Goal: Task Accomplishment & Management: Use online tool/utility

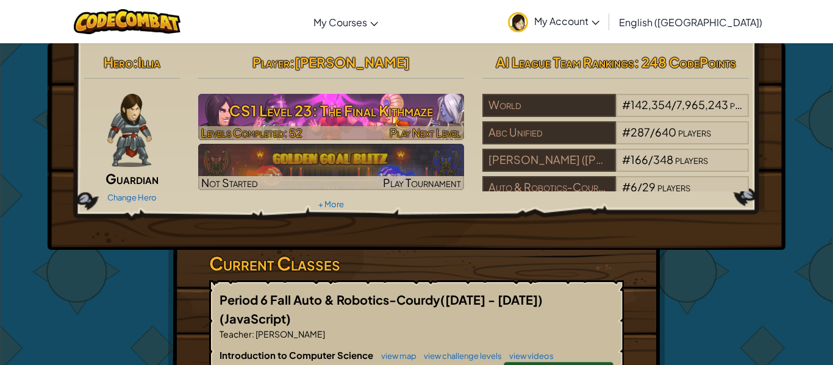
click at [416, 116] on h3 "CS1 Level 23: The Final Kithmaze" at bounding box center [331, 110] width 267 height 27
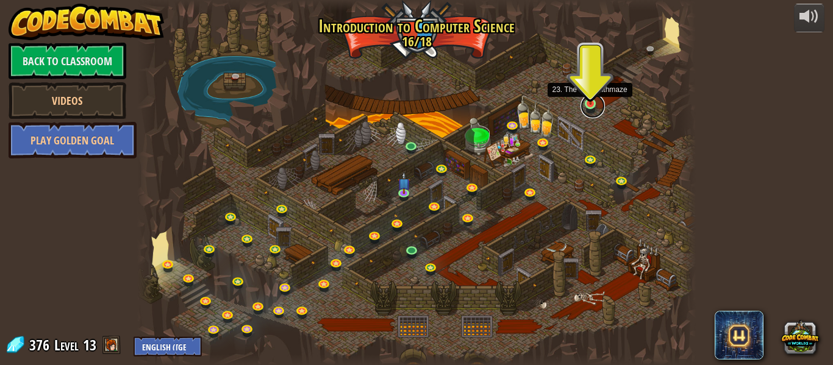
click at [592, 105] on link at bounding box center [593, 106] width 24 height 24
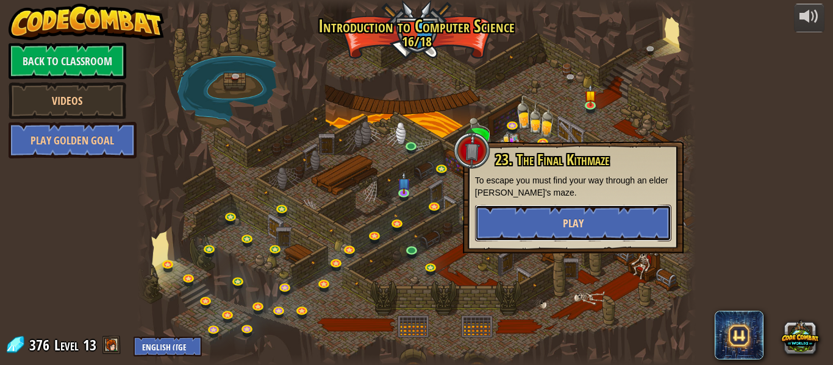
click at [526, 229] on button "Play" at bounding box center [573, 223] width 196 height 37
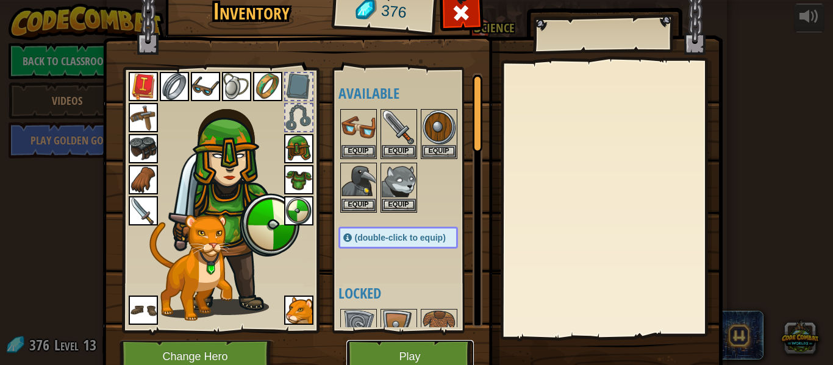
click at [437, 357] on button "Play" at bounding box center [409, 357] width 127 height 34
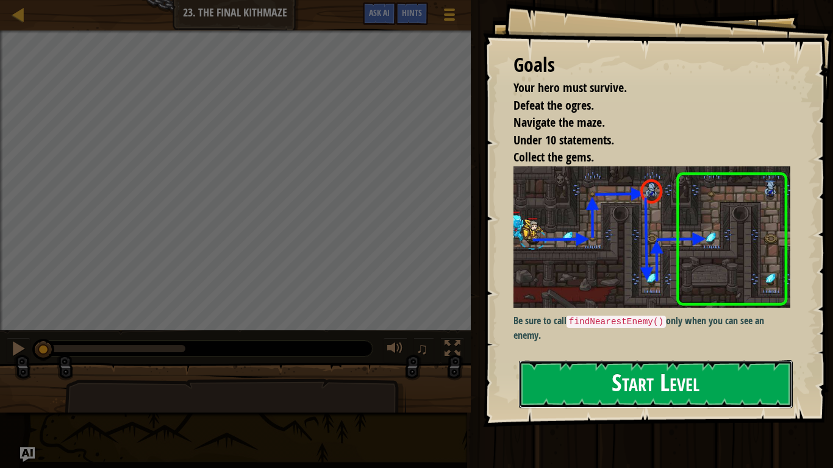
click at [707, 365] on button "Start Level" at bounding box center [656, 384] width 274 height 48
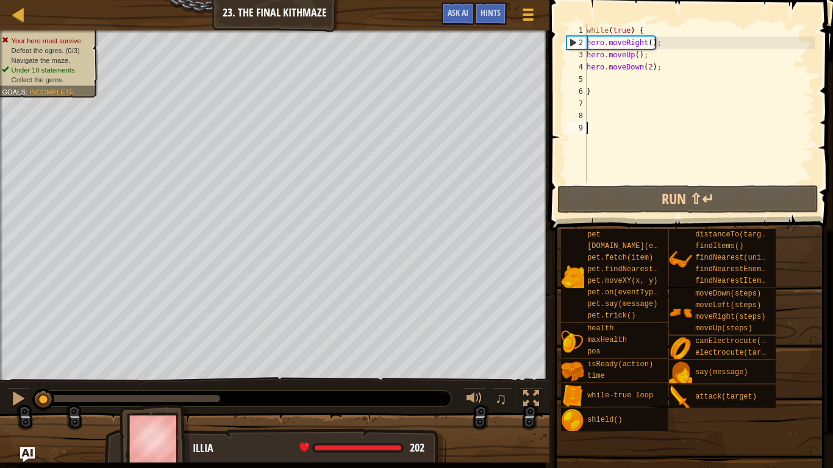
click at [651, 57] on div "while ( true ) { hero . moveRight ( ) ; hero . moveUp ( ) ; hero . moveDown ( 2…" at bounding box center [699, 115] width 231 height 183
type textarea "hero.moveUp();"
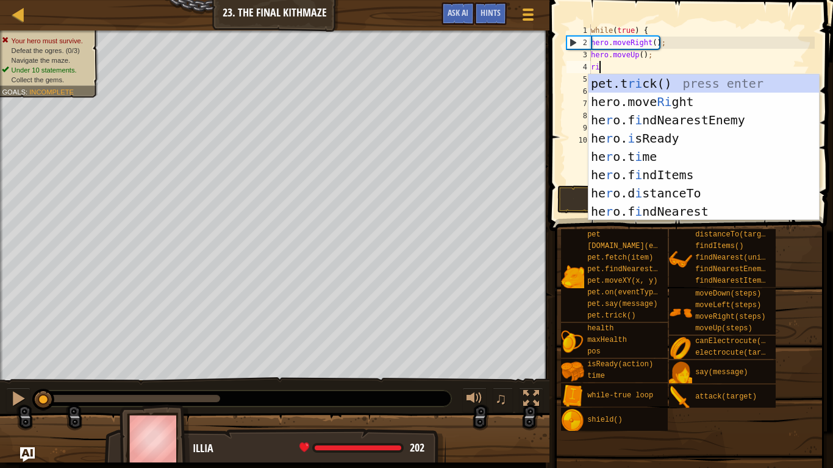
type textarea "rig"
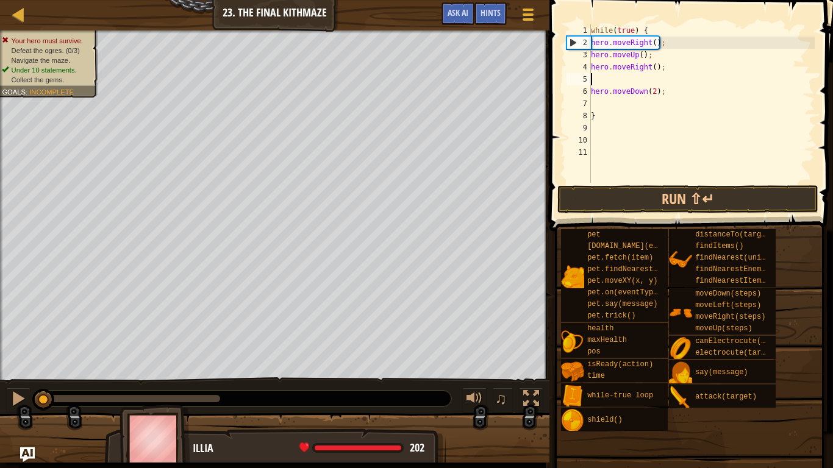
scroll to position [5, 0]
type textarea "hero.moveRight();"
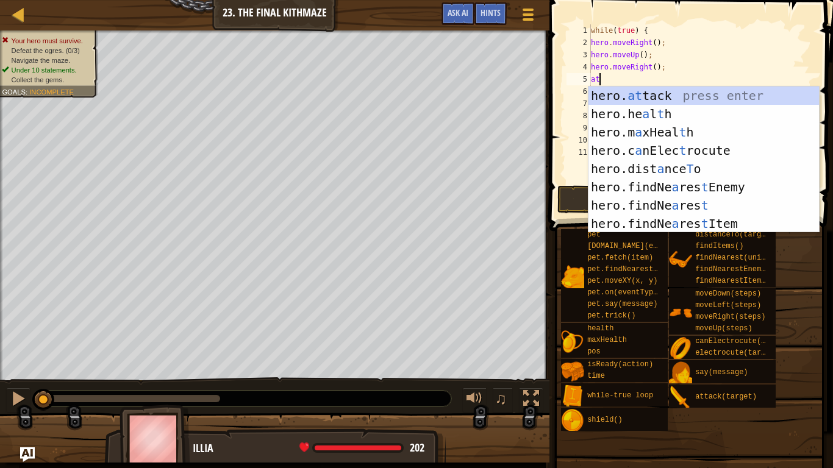
scroll to position [5, 1]
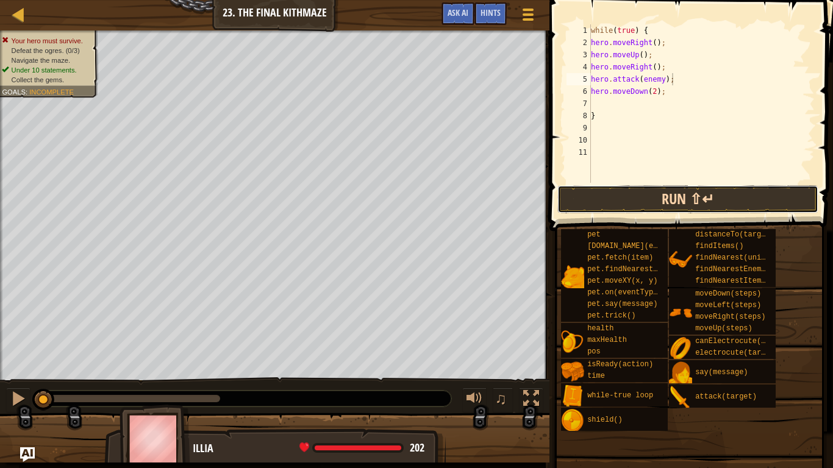
click at [582, 193] on button "Run ⇧↵" at bounding box center [687, 199] width 261 height 28
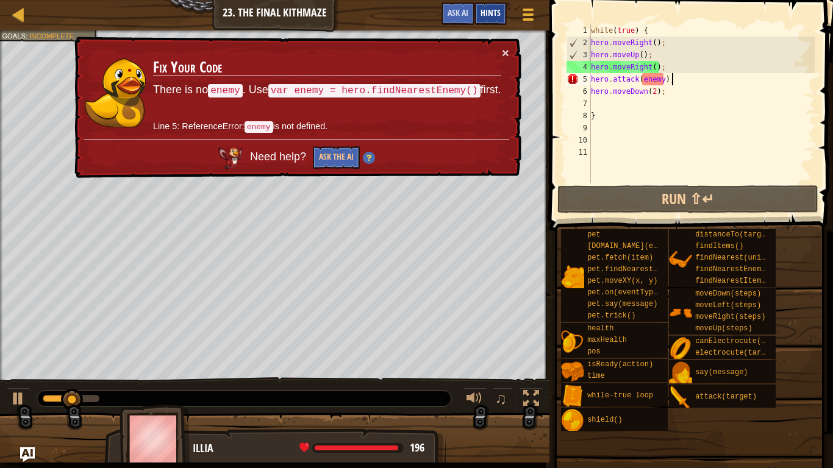
click at [500, 10] on span "Hints" at bounding box center [491, 13] width 20 height 12
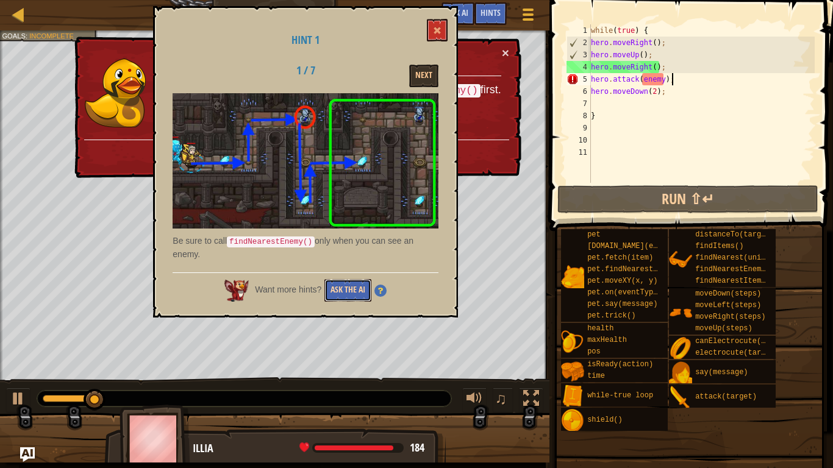
click at [354, 284] on button "Ask the AI" at bounding box center [347, 290] width 47 height 23
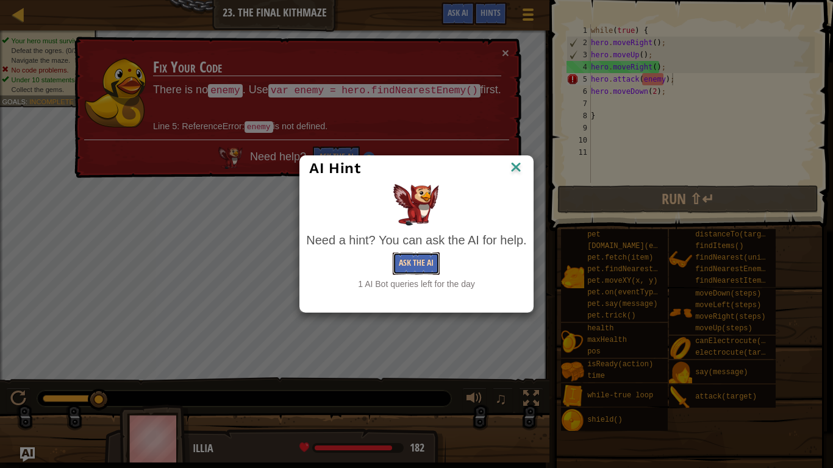
click at [410, 266] on button "Ask the AI" at bounding box center [416, 263] width 47 height 23
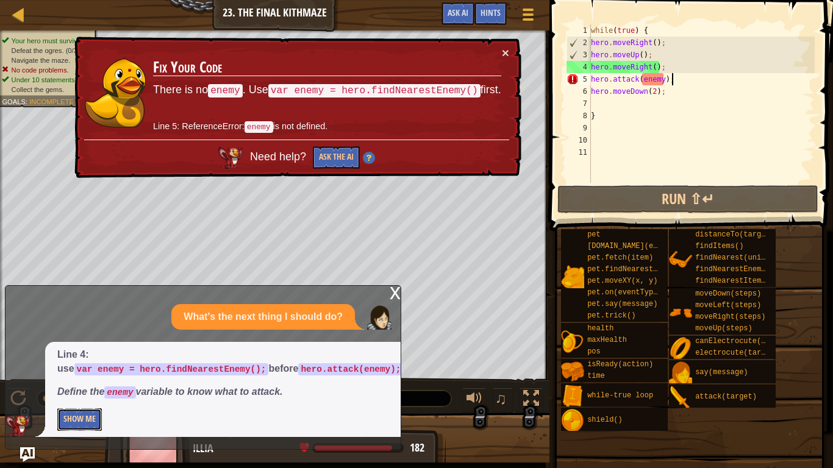
click at [66, 365] on button "Show Me" at bounding box center [79, 420] width 45 height 23
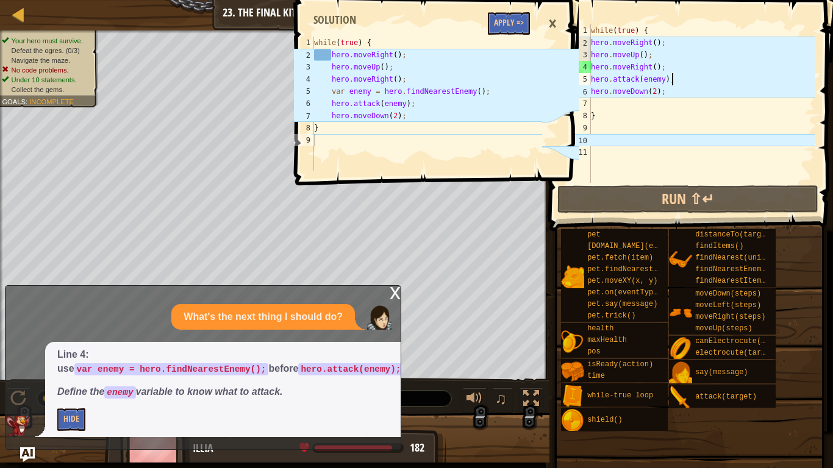
click at [467, 285] on div "1 2 3 4 5 6 7 8 9 while ( true ) { hero . moveRight ( ) ; hero . moveUp ( ) ; h…" at bounding box center [435, 234] width 287 height 468
click at [550, 19] on div "×" at bounding box center [552, 24] width 21 height 28
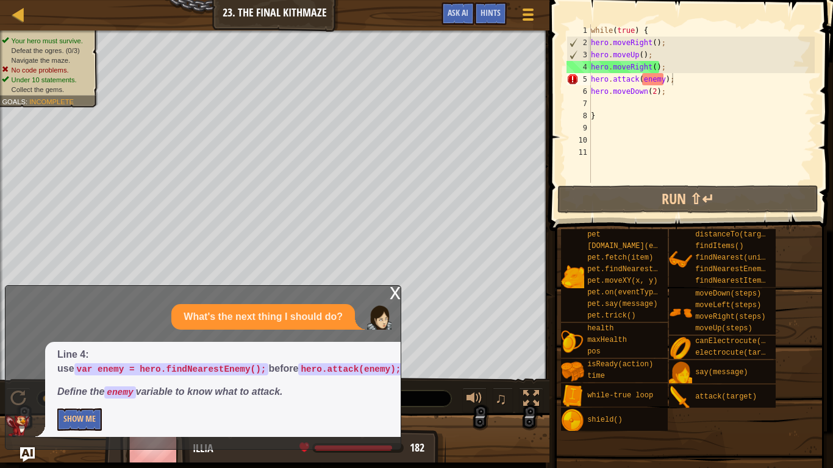
type textarea "hero.moveRight();"
click at [690, 62] on div "while ( true ) { hero . moveRight ( ) ; hero . moveUp ( ) ; hero . moveRight ( …" at bounding box center [702, 115] width 226 height 183
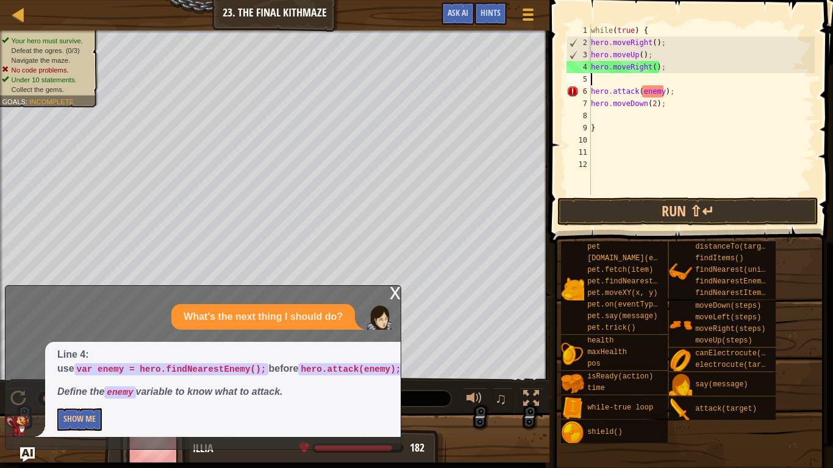
scroll to position [5, 0]
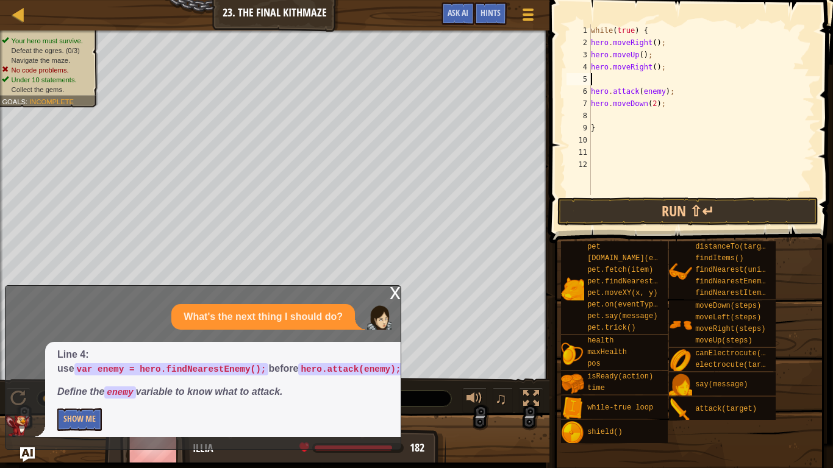
type textarea "fi"
click at [643, 209] on button "Run ⇧↵" at bounding box center [687, 212] width 261 height 28
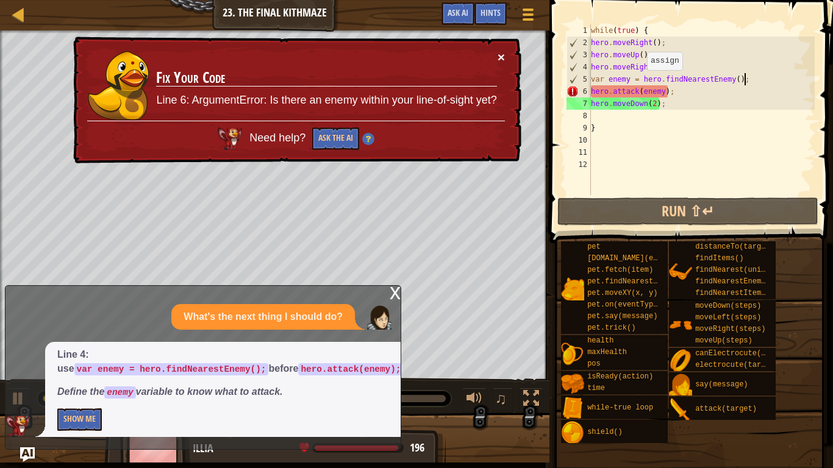
click at [501, 56] on button "×" at bounding box center [501, 57] width 7 height 13
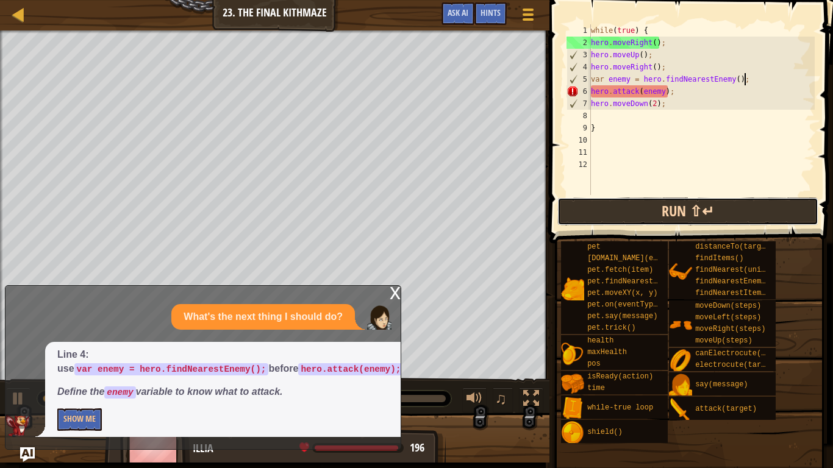
click at [673, 198] on button "Run ⇧↵" at bounding box center [687, 212] width 261 height 28
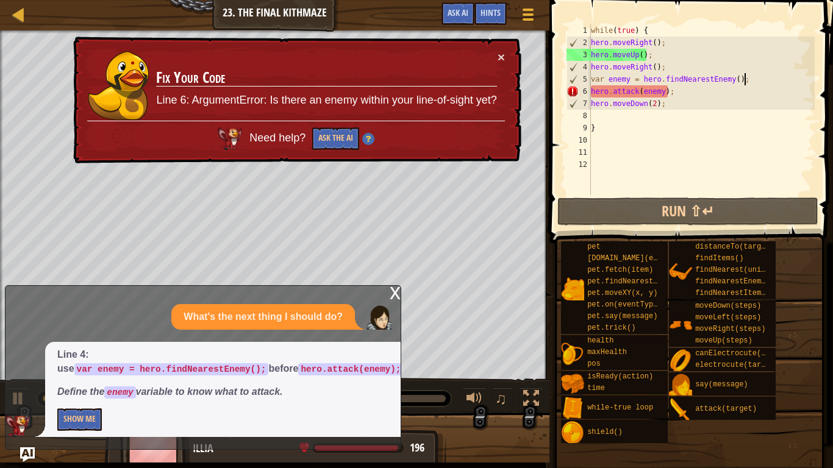
click at [675, 102] on div "while ( true ) { hero . moveRight ( ) ; hero . moveUp ( ) ; hero . moveRight ( …" at bounding box center [702, 121] width 226 height 195
type textarea "hero.moveDown(2);"
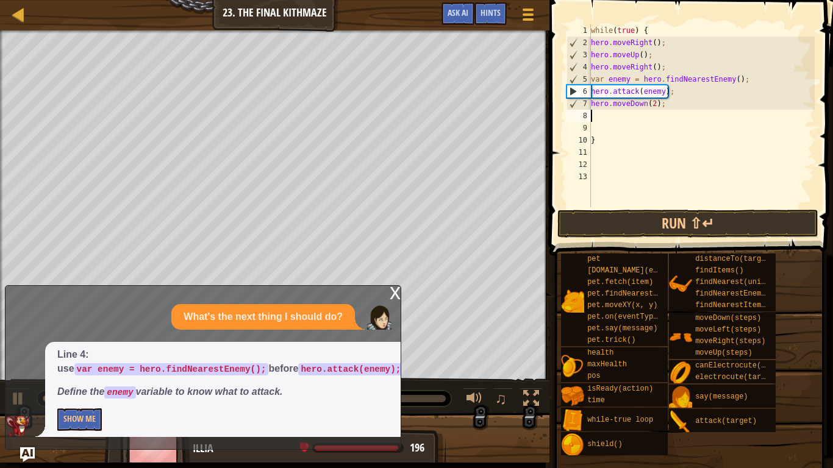
type textarea "up"
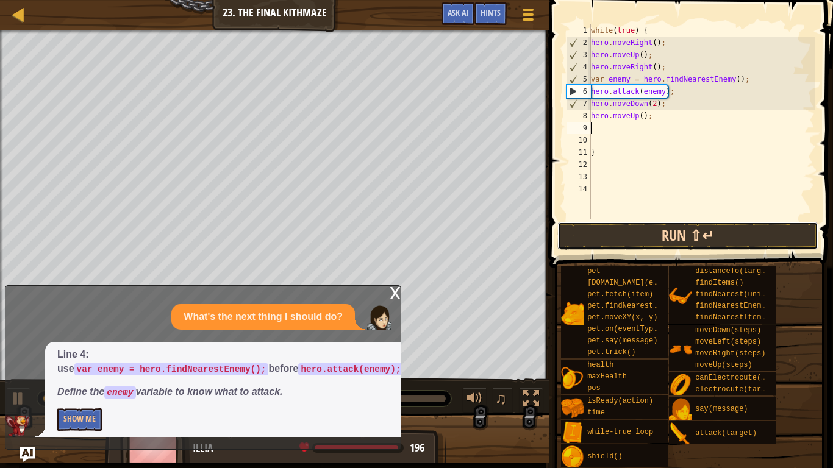
click at [591, 232] on button "Run ⇧↵" at bounding box center [687, 236] width 261 height 28
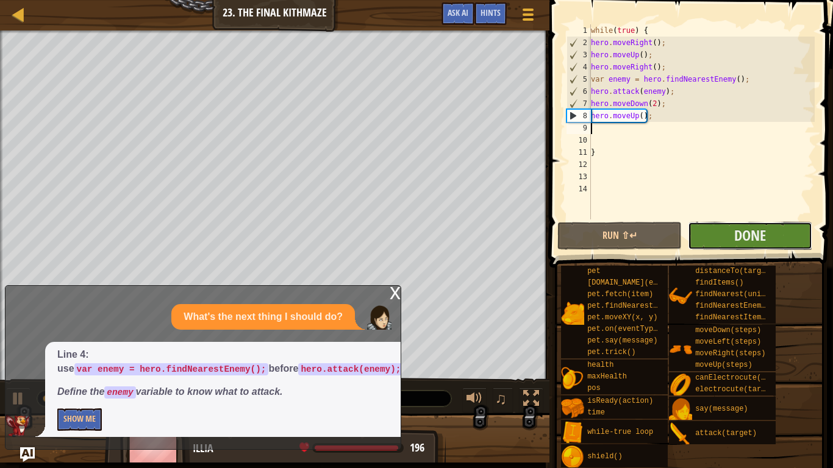
click at [707, 227] on button "Done" at bounding box center [750, 236] width 124 height 28
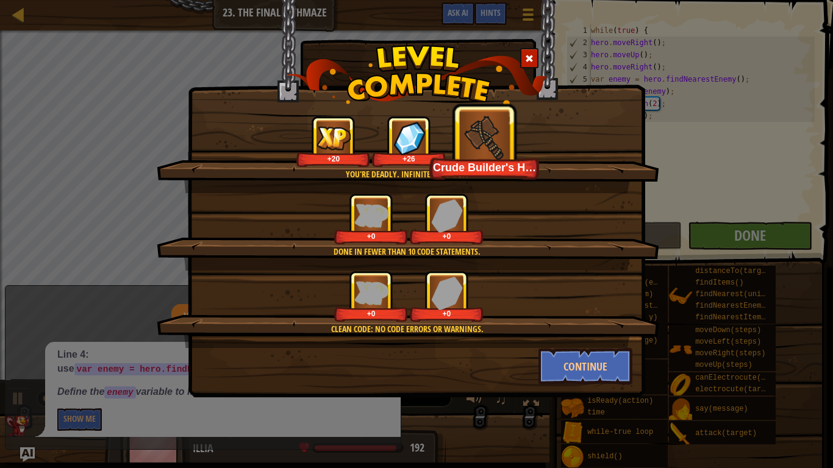
click at [534, 321] on div "+0 +0" at bounding box center [408, 296] width 473 height 51
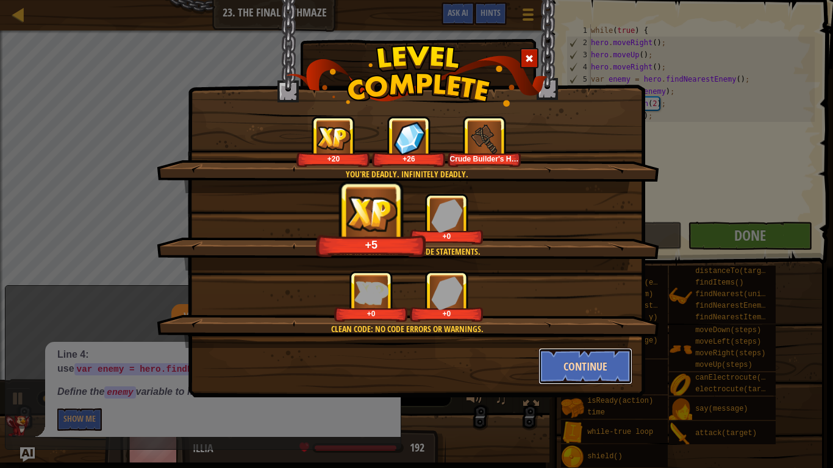
click at [568, 359] on button "Continue" at bounding box center [586, 366] width 95 height 37
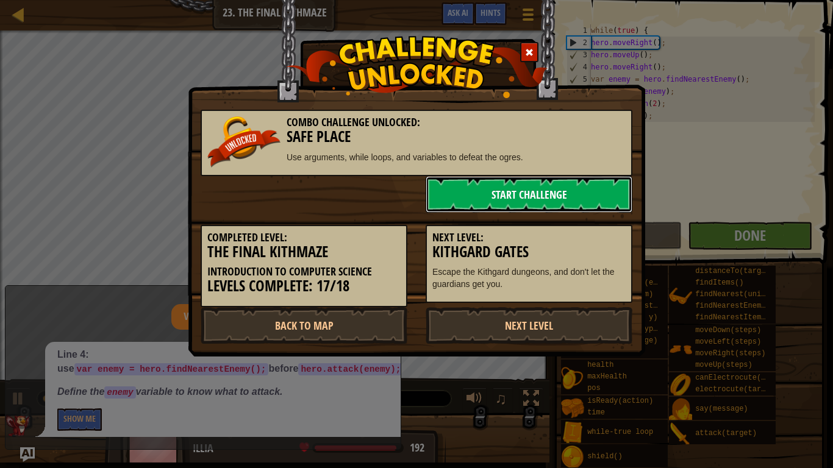
click at [484, 188] on link "Start Challenge" at bounding box center [529, 194] width 207 height 37
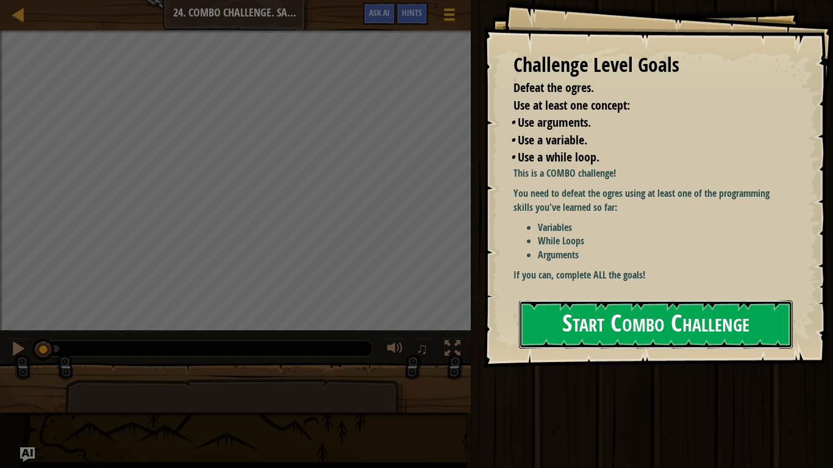
click at [554, 301] on button "Start Combo Challenge" at bounding box center [656, 325] width 274 height 48
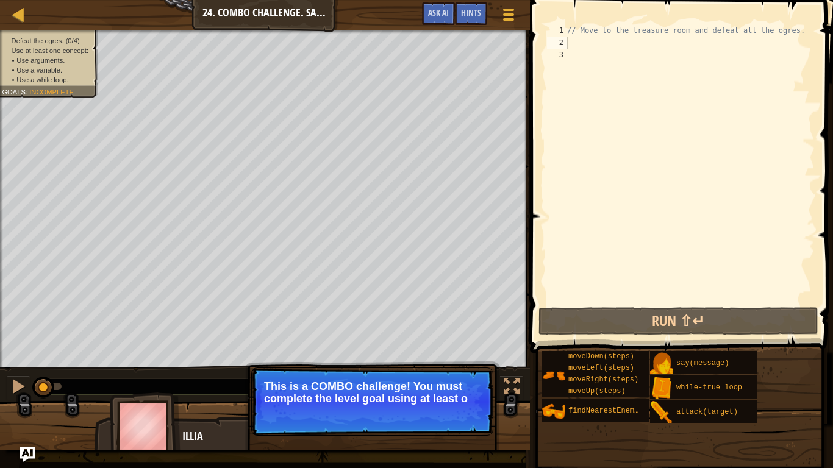
click at [79, 96] on div "Defeat the ogres. (0/4) Use at least one concept: • Use arguments. • Use a vari…" at bounding box center [42, 60] width 112 height 75
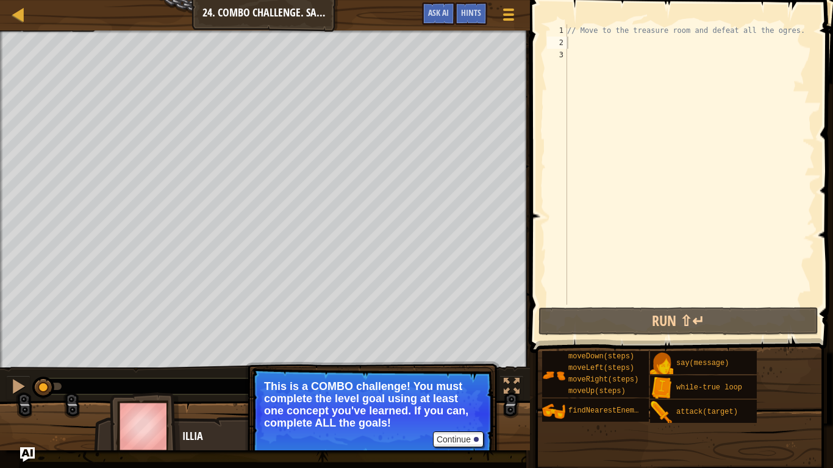
click at [585, 48] on div "// Move to the treasure room and defeat all the ogres." at bounding box center [690, 176] width 250 height 305
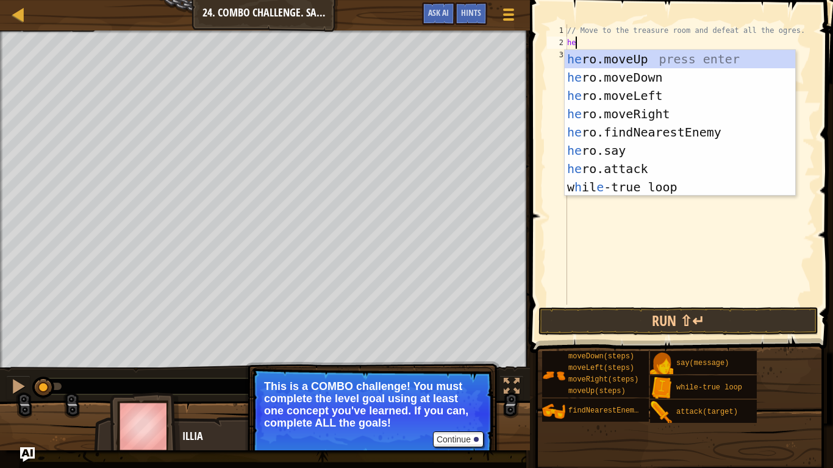
type textarea "her"
click at [595, 62] on div "her o.moveUp press enter her o.moveDown press enter her o.moveLeft press enter …" at bounding box center [680, 141] width 231 height 183
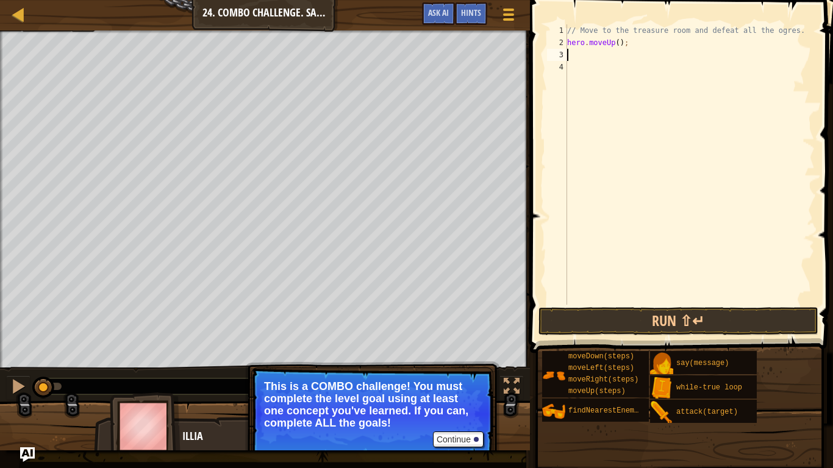
scroll to position [5, 0]
click at [618, 45] on div "// Move to the treasure room and defeat all the ogres. hero . moveUp ( ) ;" at bounding box center [690, 176] width 250 height 305
type textarea "hero.moveUp(4);"
click at [600, 54] on div "// Move to the treasure room and defeat all the ogres. hero . moveUp ( 4 ) ;" at bounding box center [690, 176] width 250 height 305
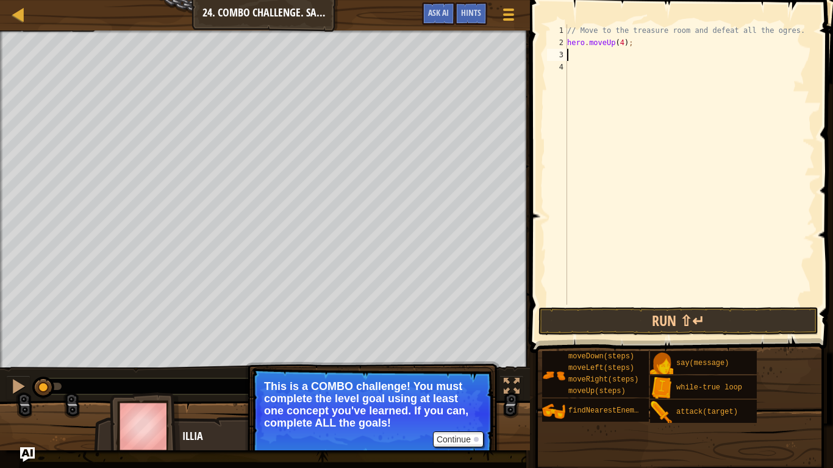
scroll to position [5, 0]
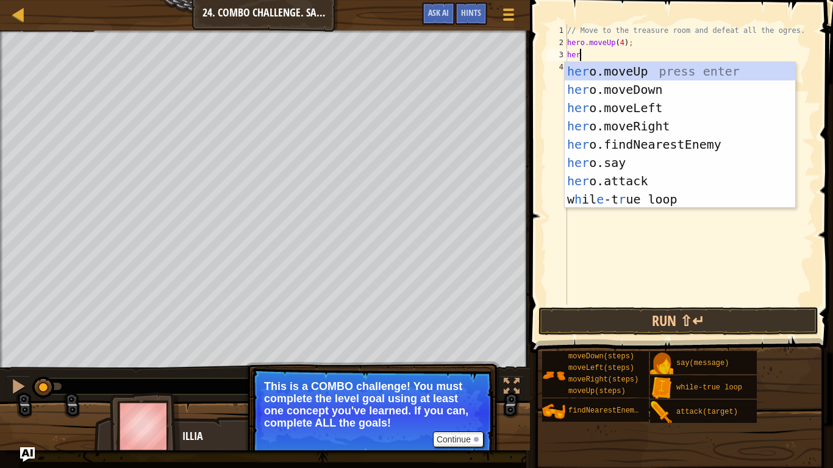
type textarea "hero"
click at [659, 126] on div "hero .moveUp press enter hero .moveDown press enter hero .moveLeft press enter …" at bounding box center [680, 153] width 231 height 183
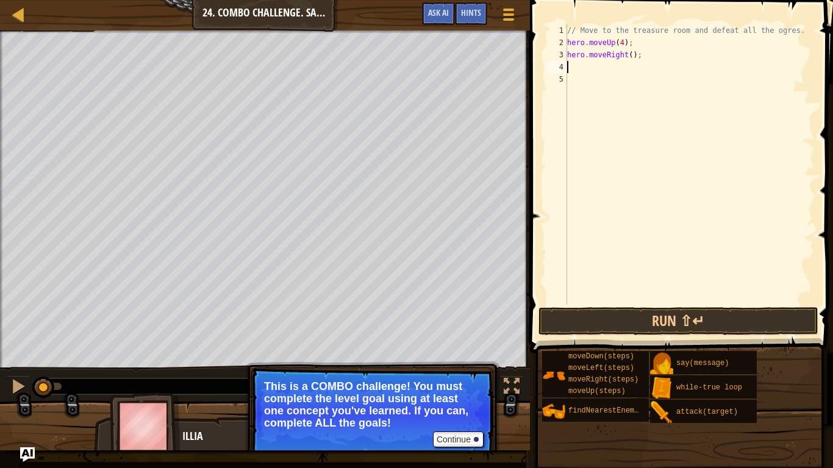
scroll to position [5, 0]
click at [631, 56] on div "// Move to the treasure room and defeat all the ogres. hero . moveUp ( 4 ) ; he…" at bounding box center [690, 176] width 250 height 305
type textarea "hero.moveRight(4);"
click at [596, 65] on div "// Move to the treasure room and defeat all the ogres. hero . moveUp ( 4 ) ; he…" at bounding box center [690, 176] width 250 height 305
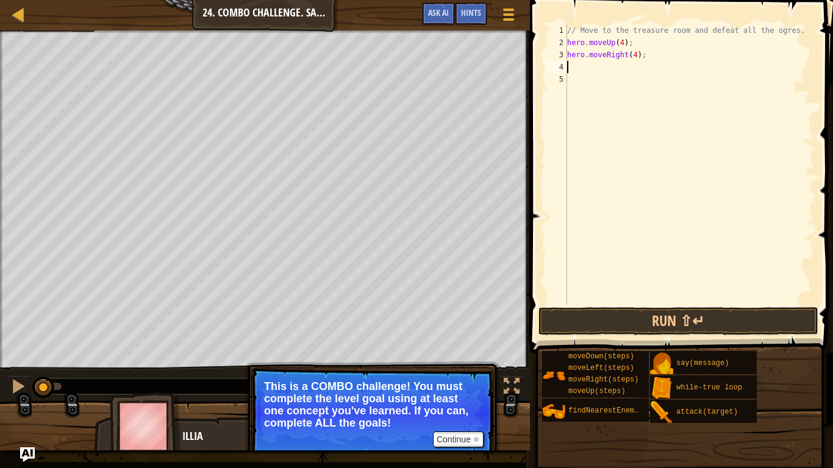
scroll to position [5, 0]
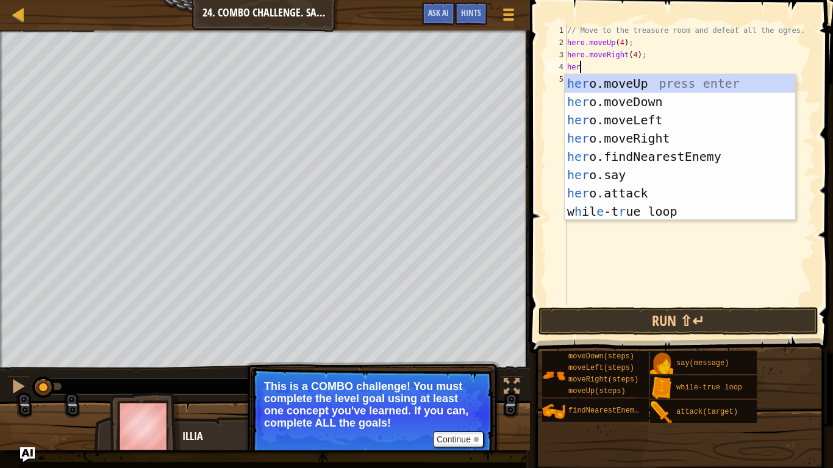
type textarea "hero"
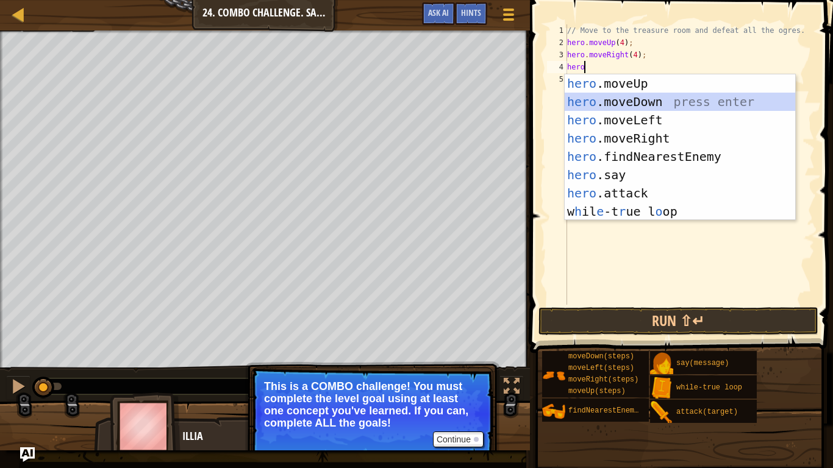
click at [640, 101] on div "hero .moveUp press enter hero .moveDown press enter hero .moveLeft press enter …" at bounding box center [680, 165] width 231 height 183
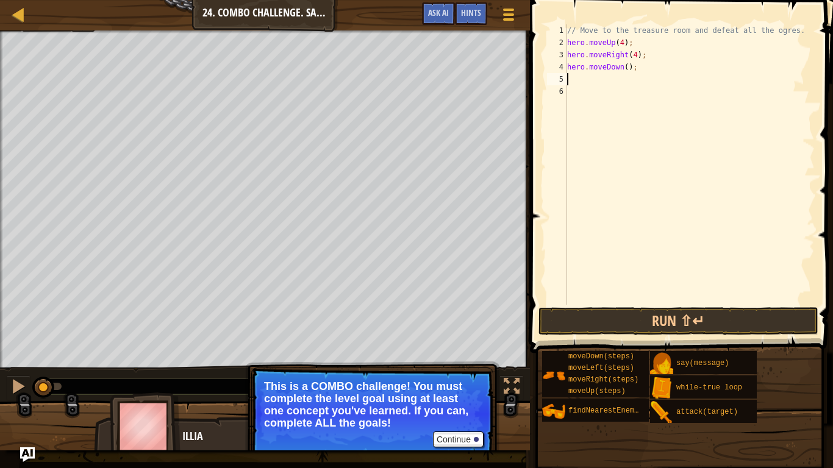
click at [629, 70] on div "// Move to the treasure room and defeat all the ogres. hero . moveUp ( 4 ) ; he…" at bounding box center [690, 176] width 250 height 305
click at [601, 317] on button "Run ⇧↵" at bounding box center [679, 321] width 280 height 28
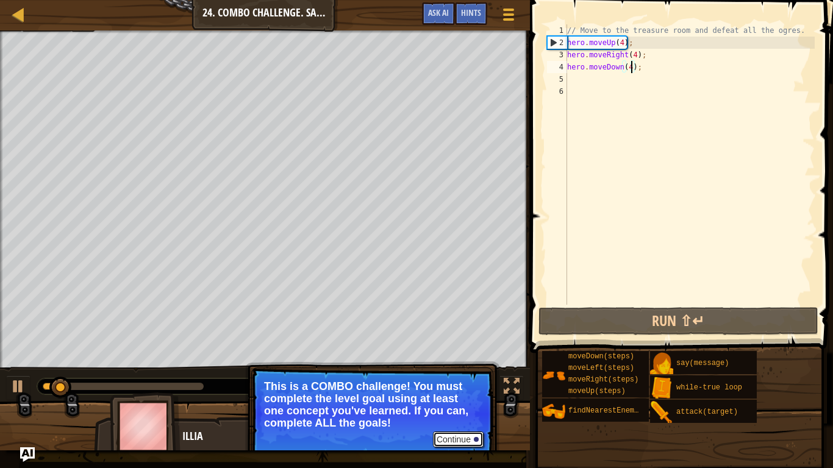
click at [455, 365] on button "Continue" at bounding box center [458, 440] width 51 height 16
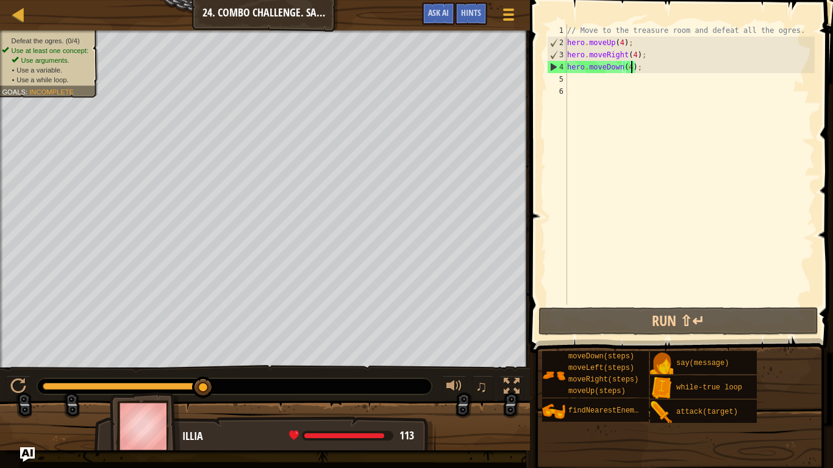
drag, startPoint x: 70, startPoint y: 383, endPoint x: 229, endPoint y: 378, distance: 159.3
click at [229, 365] on div at bounding box center [235, 386] width 396 height 17
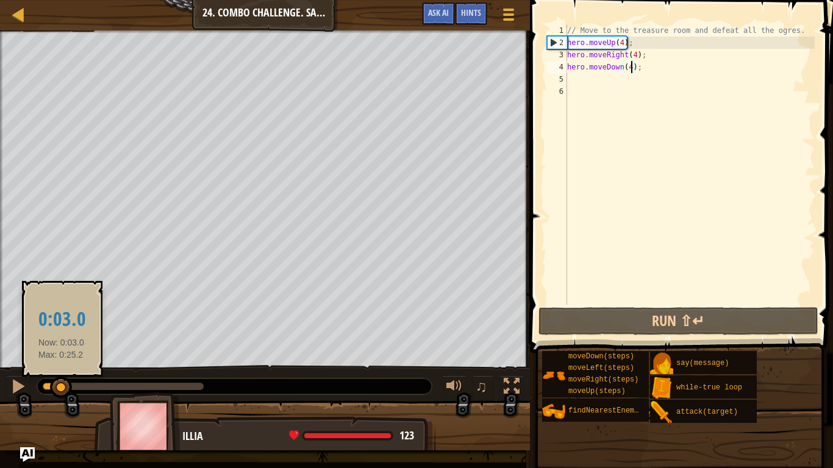
drag, startPoint x: 57, startPoint y: 385, endPoint x: 108, endPoint y: 387, distance: 50.7
click at [72, 365] on div at bounding box center [61, 388] width 22 height 22
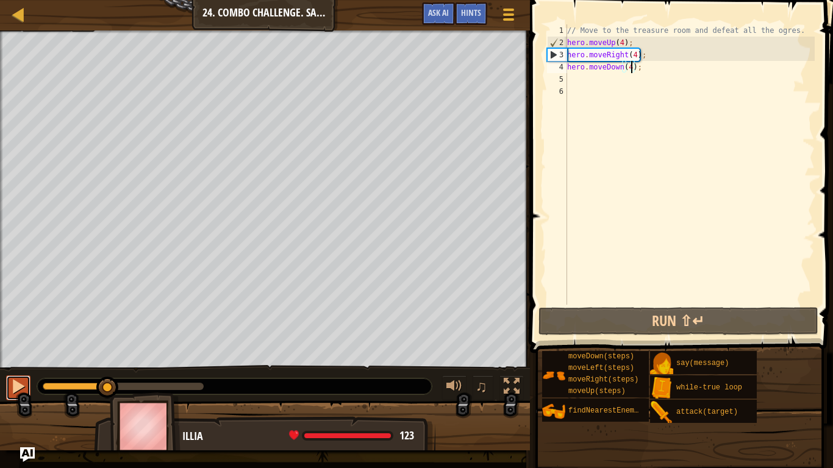
click at [15, 365] on div at bounding box center [18, 387] width 16 height 16
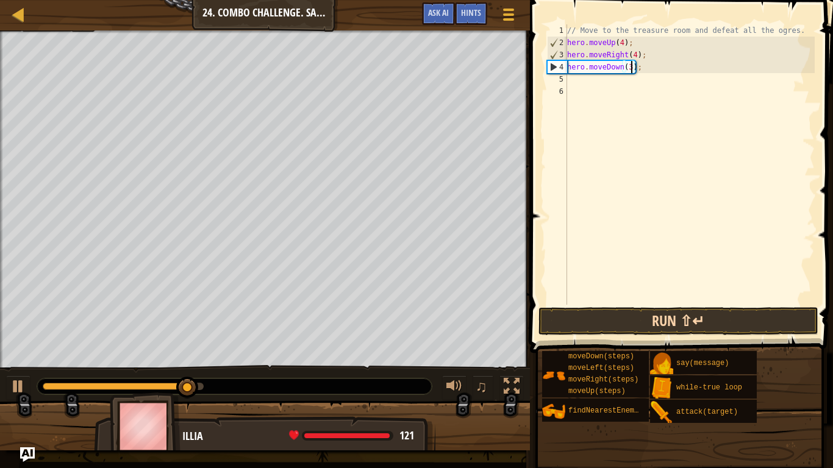
type textarea "hero.moveDown(3);"
click at [579, 317] on button "Run ⇧↵" at bounding box center [679, 321] width 280 height 28
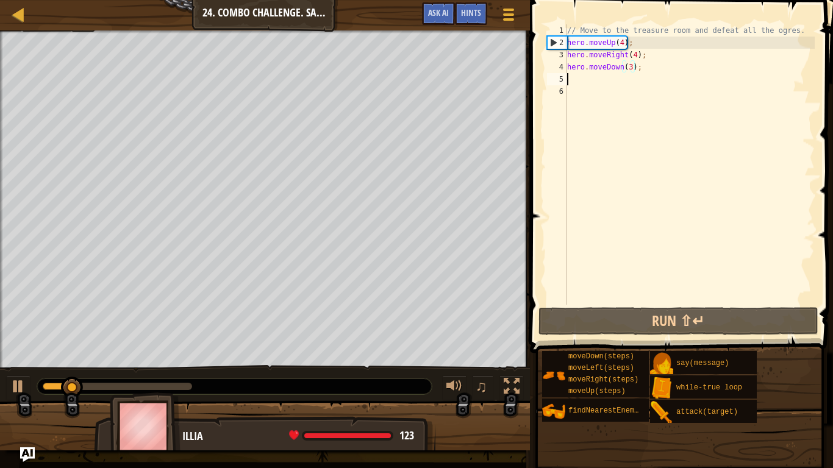
click at [579, 82] on div "// Move to the treasure room and defeat all the ogres. hero . moveUp ( 4 ) ; he…" at bounding box center [690, 176] width 250 height 305
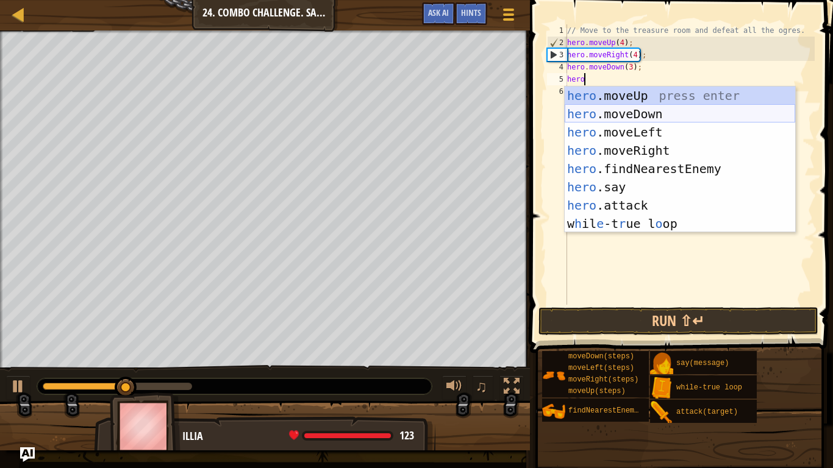
scroll to position [5, 2]
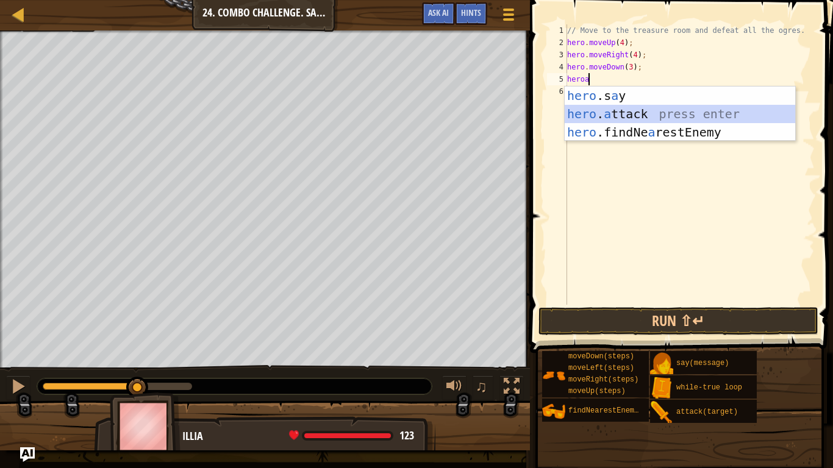
click at [606, 109] on div "hero .s a y press enter hero . a ttack press enter hero .findNe a restEnemy pre…" at bounding box center [680, 132] width 231 height 91
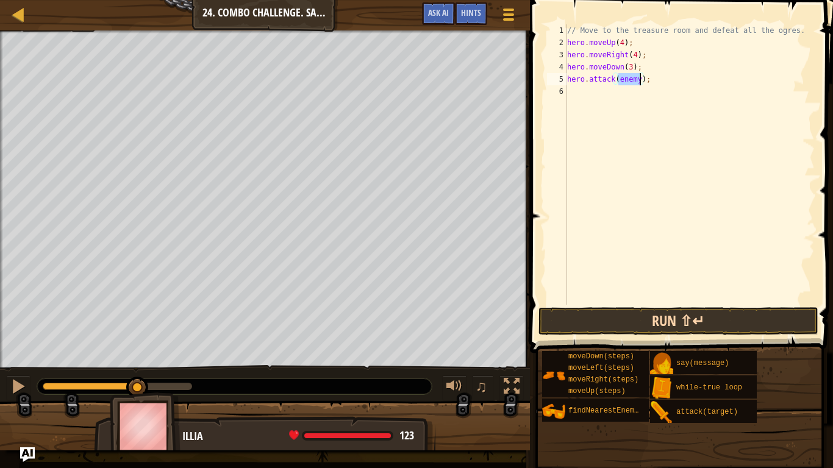
type textarea "hero.attack(enemy);"
click at [625, 313] on button "Run ⇧↵" at bounding box center [679, 321] width 280 height 28
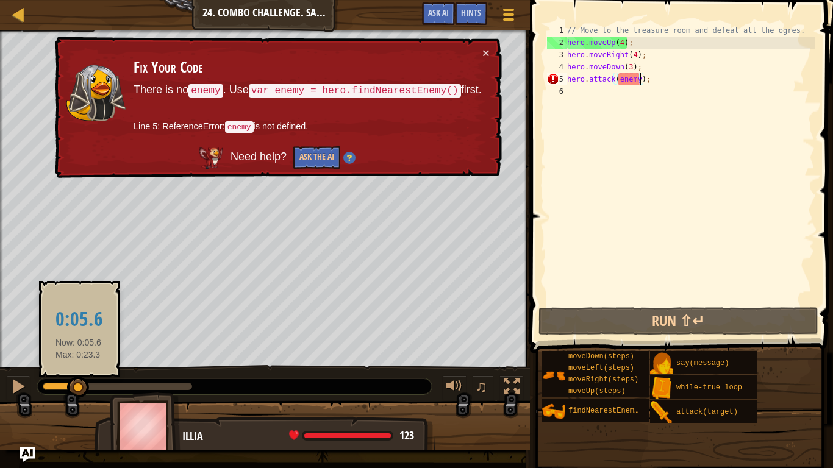
drag, startPoint x: 79, startPoint y: 381, endPoint x: 211, endPoint y: 382, distance: 132.3
click at [211, 365] on div at bounding box center [234, 387] width 395 height 16
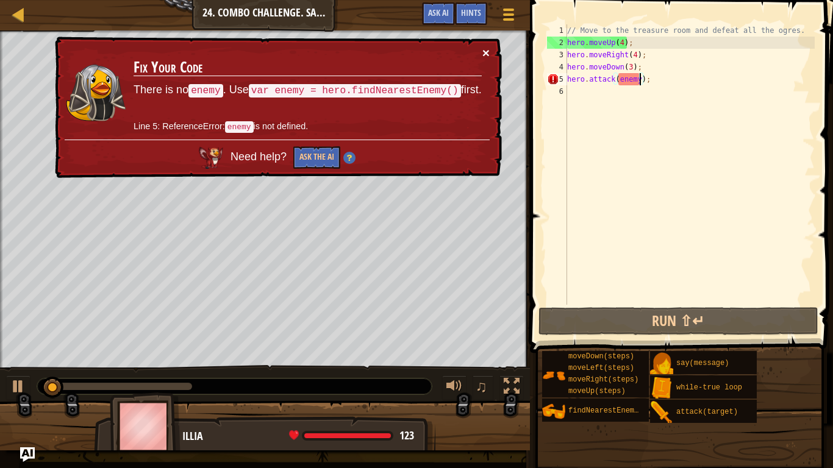
click at [484, 49] on button "×" at bounding box center [485, 52] width 7 height 13
click at [569, 81] on div "// Move to the treasure room and defeat all the ogres. hero . moveUp ( 4 ) ; he…" at bounding box center [690, 176] width 250 height 305
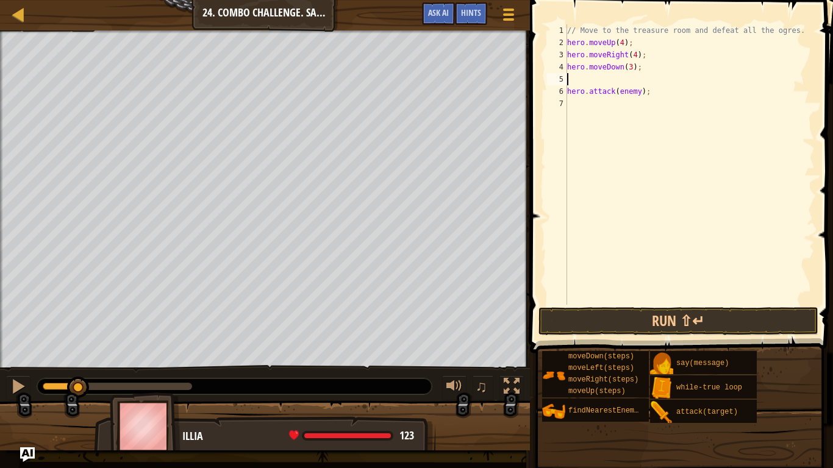
scroll to position [5, 0]
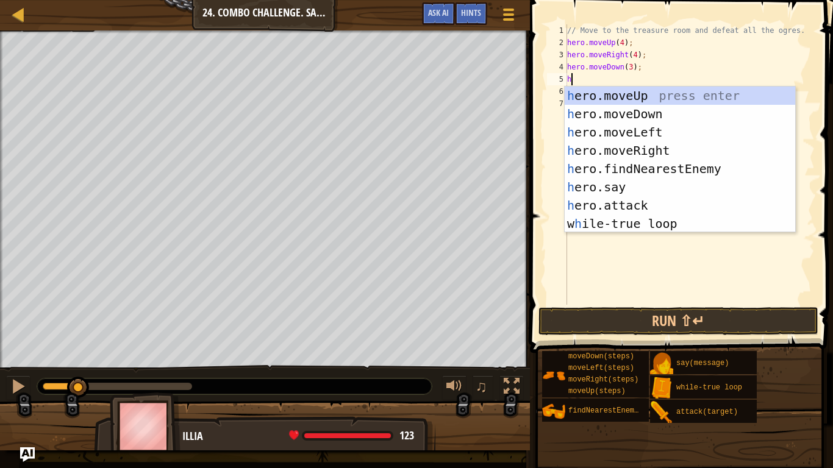
type textarea "her"
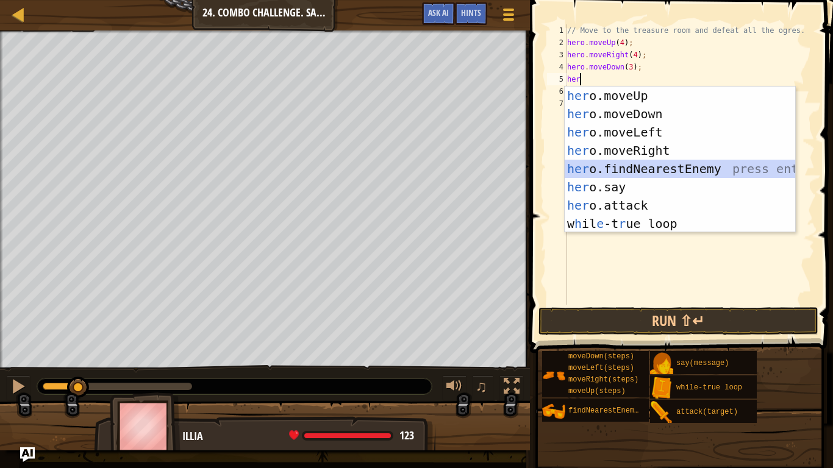
click at [665, 170] on div "her o.moveUp press enter her o.moveDown press enter her o.moveLeft press enter …" at bounding box center [680, 178] width 231 height 183
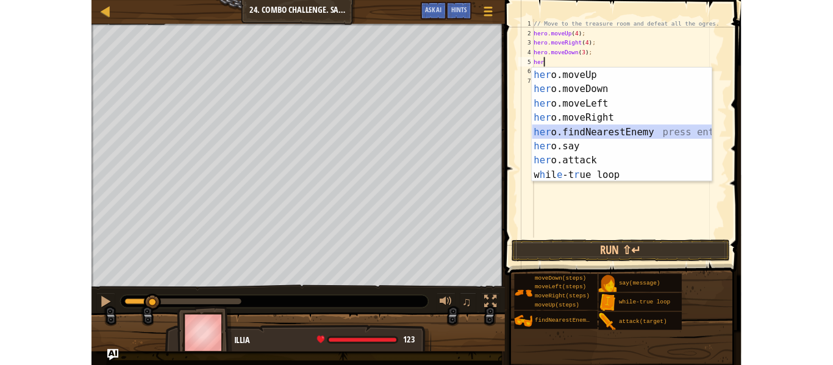
scroll to position [5, 0]
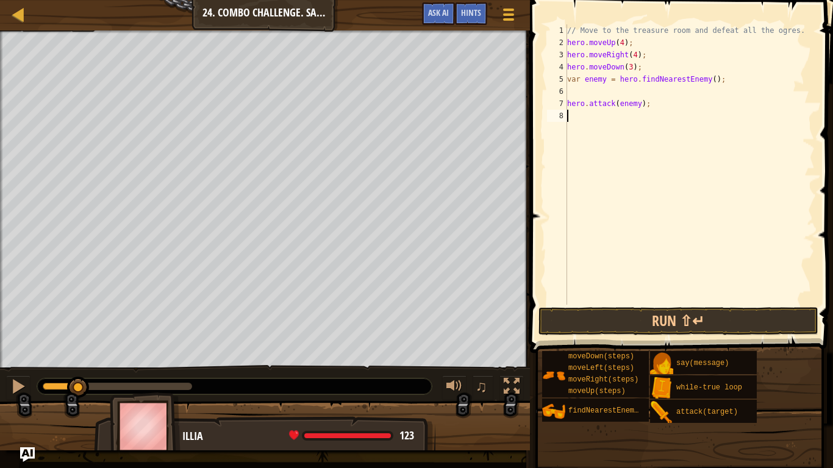
click at [569, 316] on button "Run ⇧↵" at bounding box center [679, 321] width 280 height 28
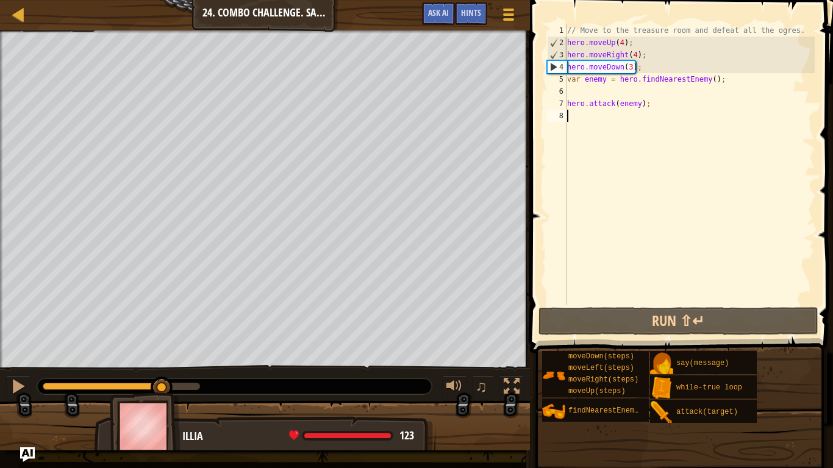
drag, startPoint x: 89, startPoint y: 386, endPoint x: 162, endPoint y: 371, distance: 74.8
click at [162, 365] on div "♫" at bounding box center [265, 383] width 530 height 37
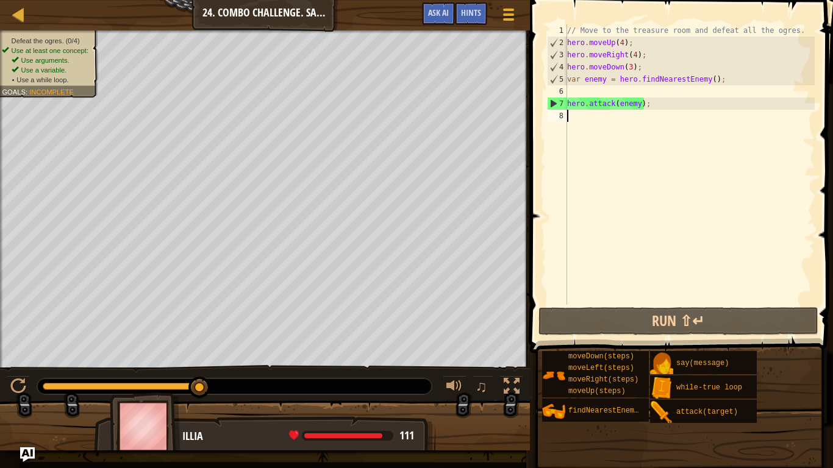
click at [652, 105] on div "// Move to the treasure room and defeat all the ogres. hero . moveUp ( 4 ) ; he…" at bounding box center [690, 176] width 250 height 305
type textarea "hero.attack(enemy);"
drag, startPoint x: 652, startPoint y: 105, endPoint x: 567, endPoint y: 106, distance: 84.8
click at [567, 106] on div "// Move to the treasure room and defeat all the ogres. hero . moveUp ( 4 ) ; he…" at bounding box center [690, 176] width 250 height 305
click at [567, 106] on div "// Move to the treasure room and defeat all the ogres. hero . moveUp ( 4 ) ; he…" at bounding box center [690, 164] width 250 height 281
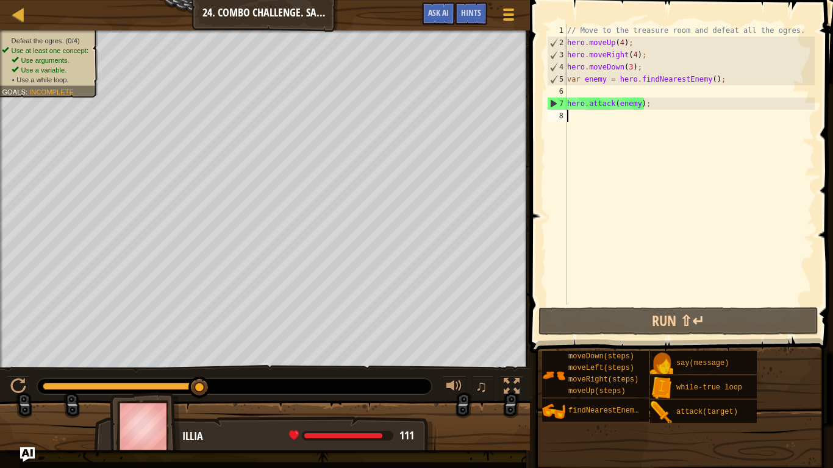
paste textarea "hero.attack(enemy);"
type textarea "hero.attack(enemy);"
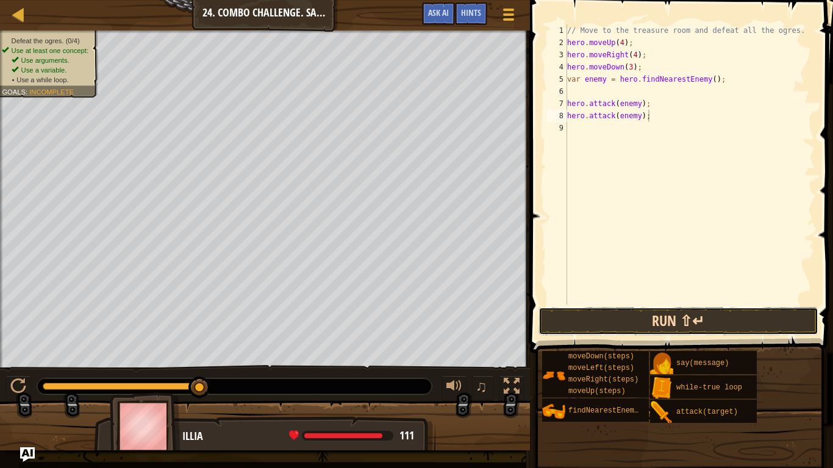
click at [658, 321] on button "Run ⇧↵" at bounding box center [679, 321] width 280 height 28
